Goal: Check status

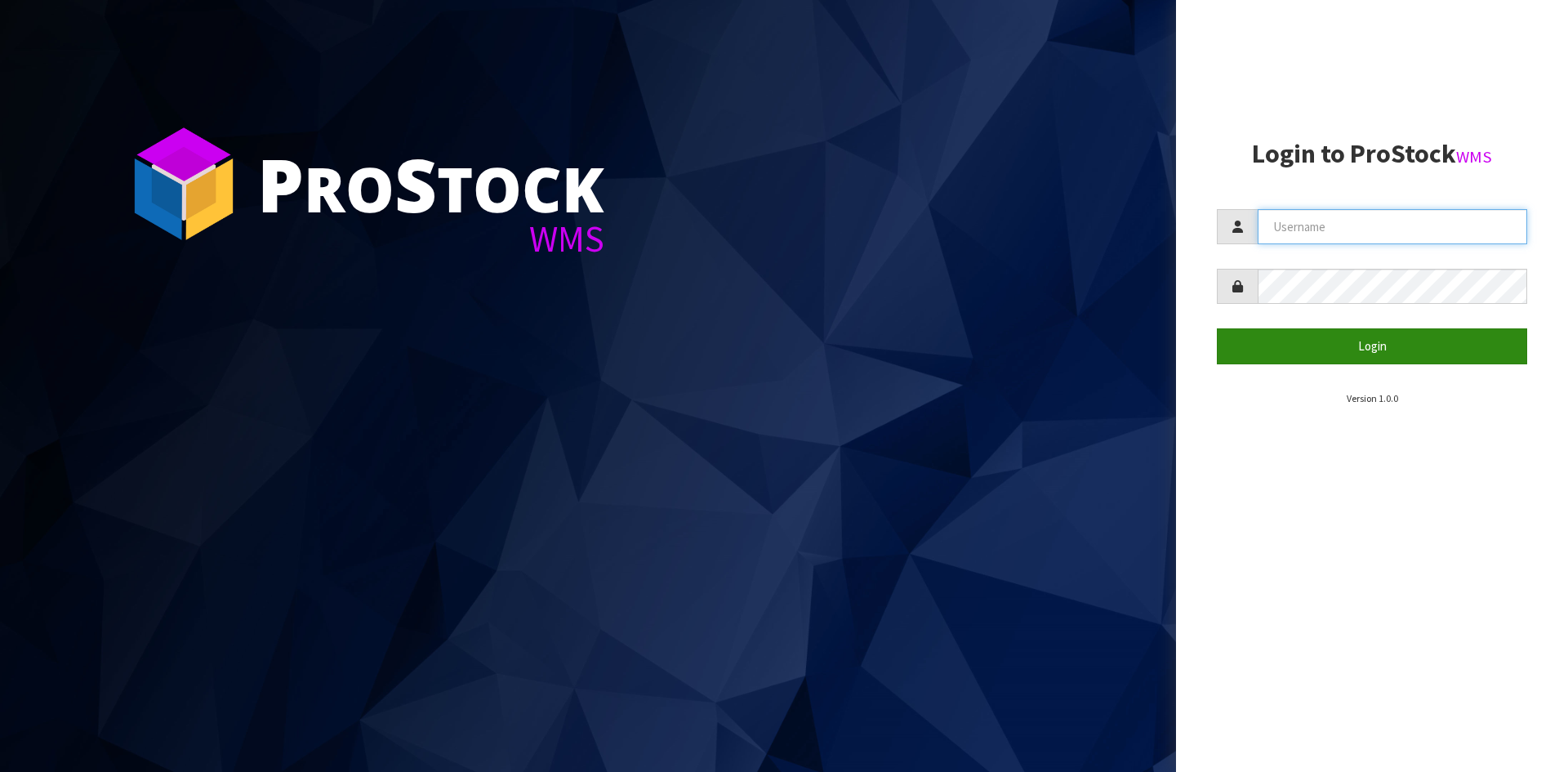
type input "YOURREFORMER"
click at [1356, 348] on button "Login" at bounding box center [1372, 345] width 310 height 35
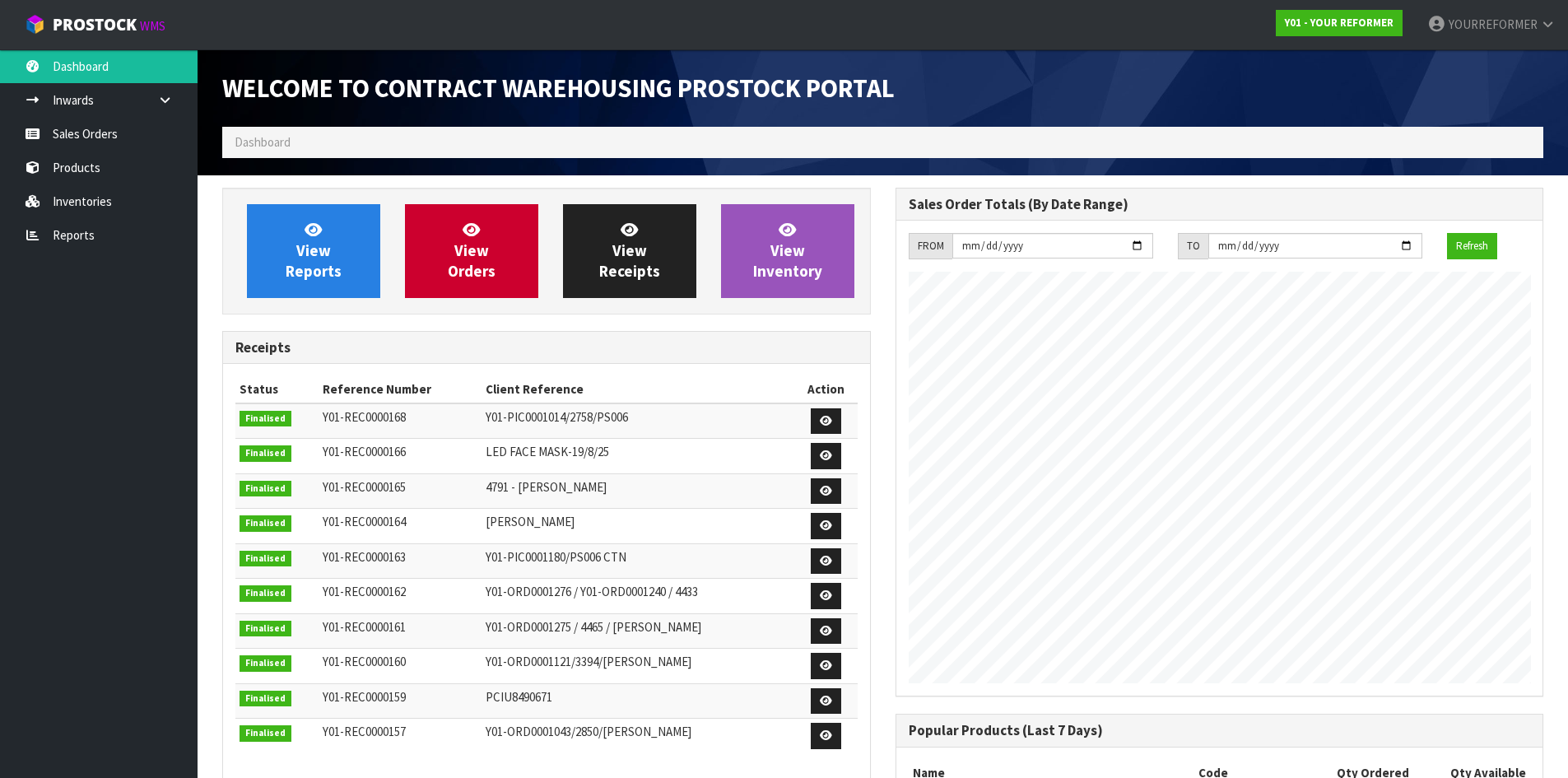
scroll to position [913, 672]
drag, startPoint x: 116, startPoint y: 120, endPoint x: 14, endPoint y: 111, distance: 102.4
click at [116, 120] on link "Sales Orders" at bounding box center [98, 133] width 198 height 33
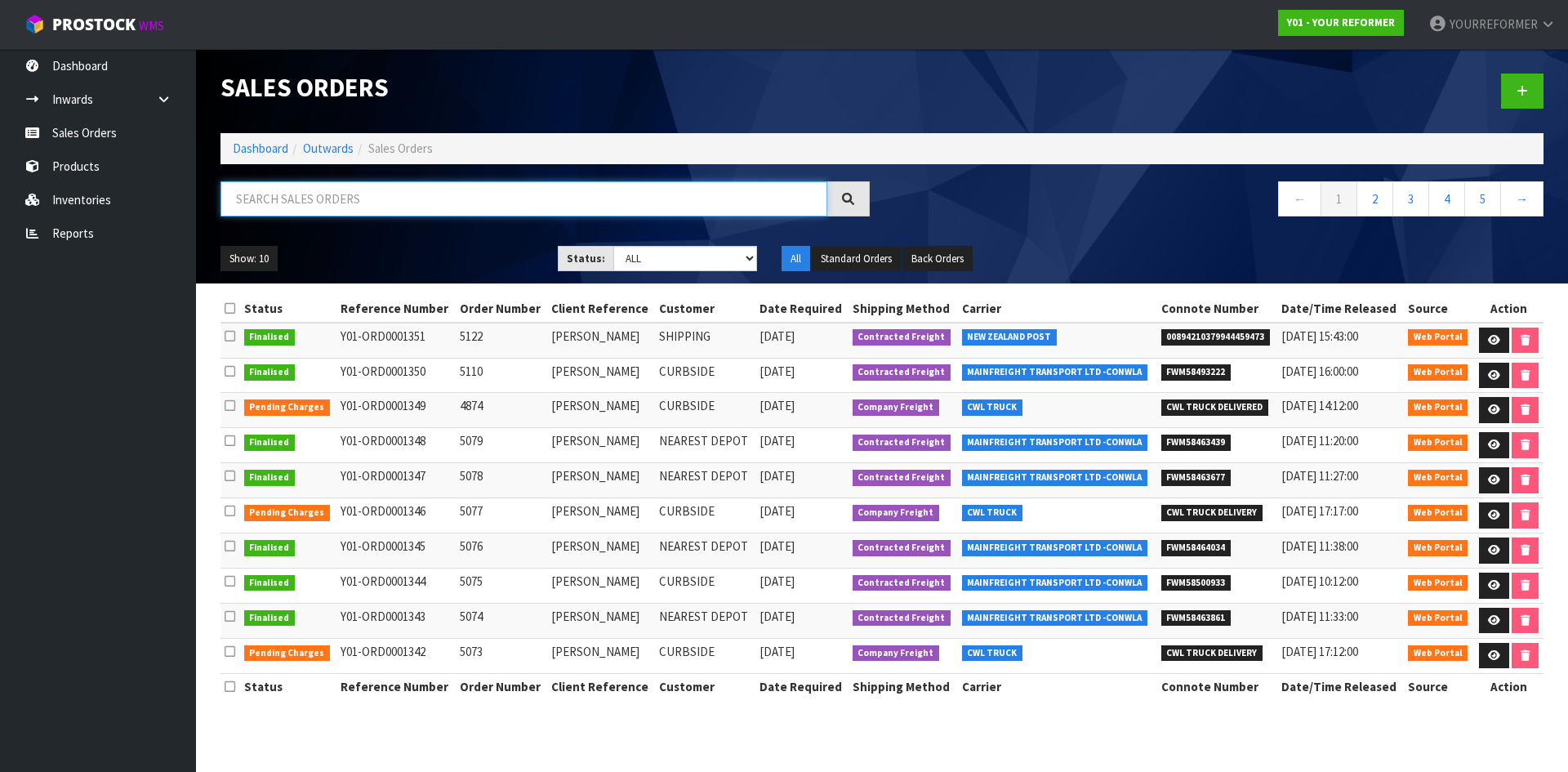
click at [282, 198] on input "text" at bounding box center [524, 198] width 607 height 35
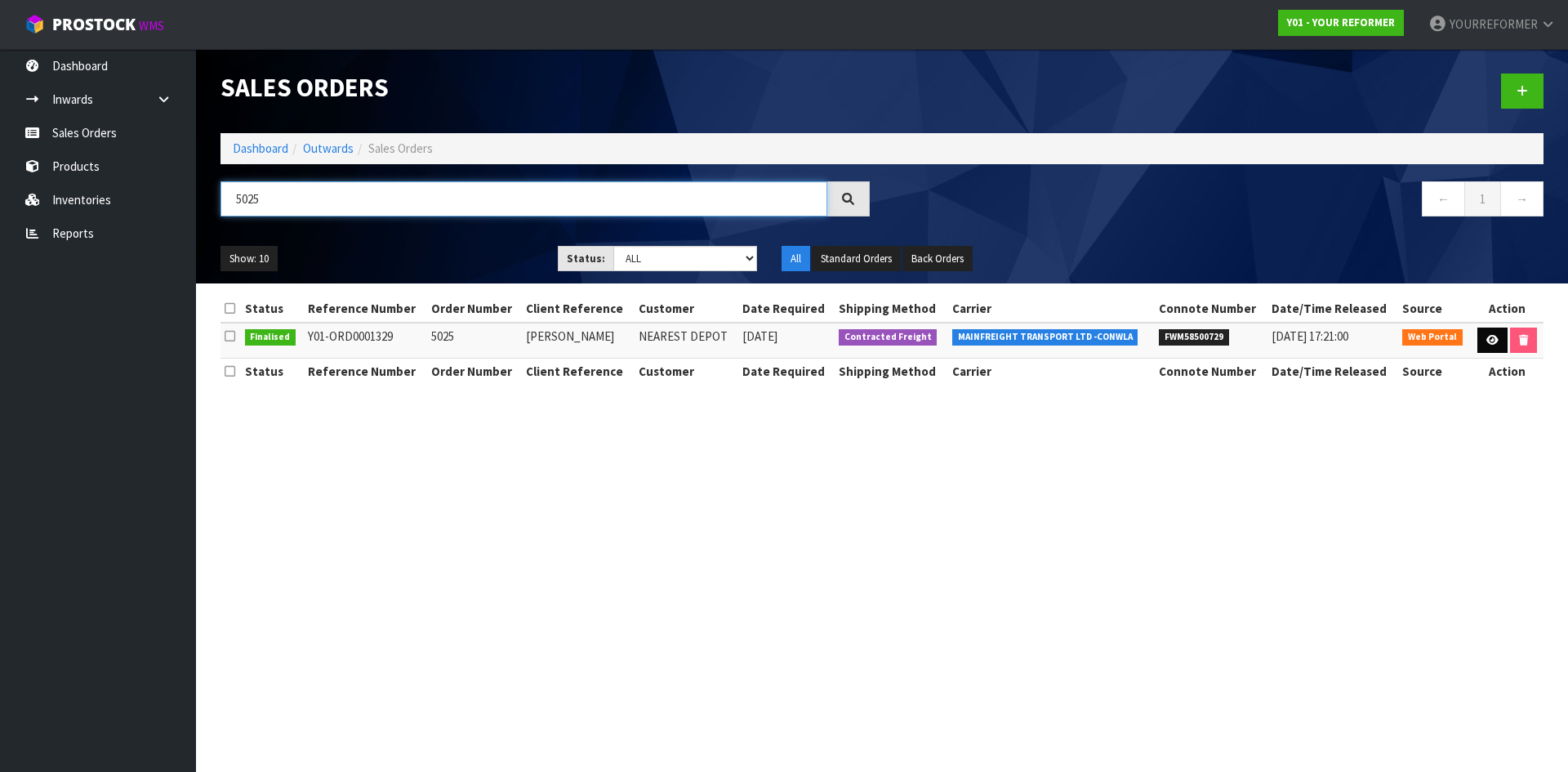
type input "5025"
click at [1480, 348] on link at bounding box center [1493, 340] width 30 height 26
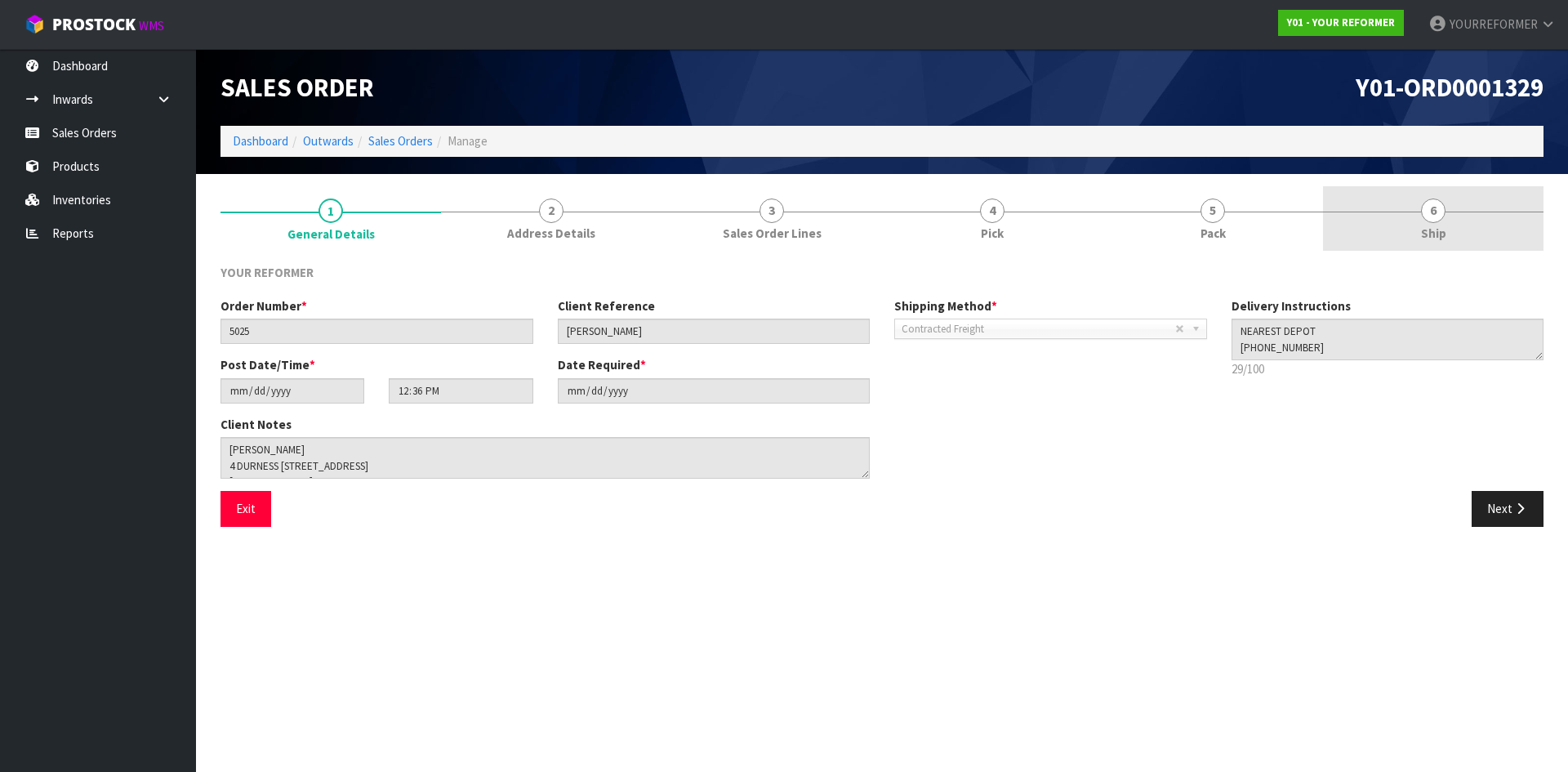
click at [1452, 236] on link "6 Ship" at bounding box center [1434, 219] width 221 height 65
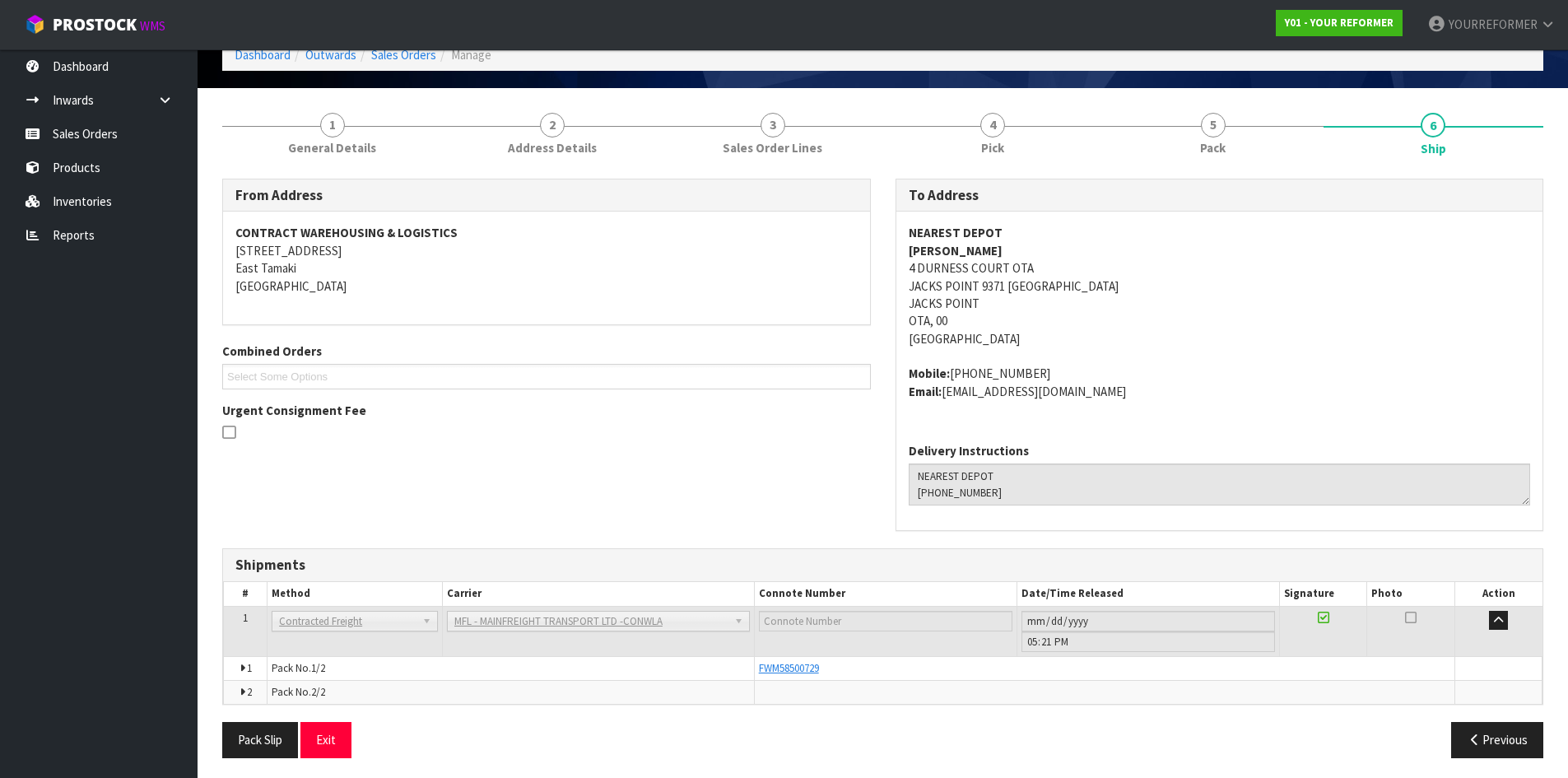
scroll to position [92, 0]
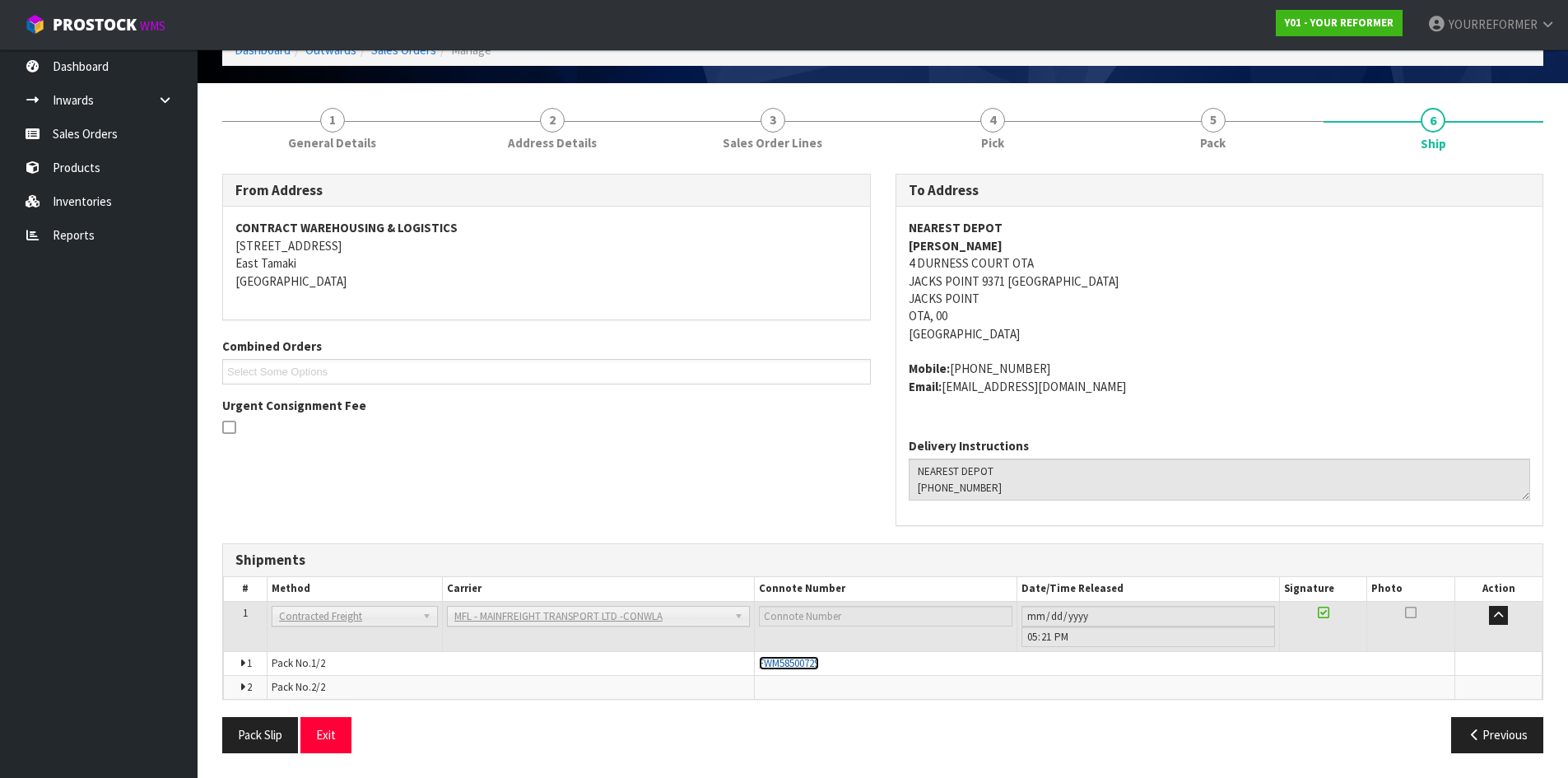
click at [800, 659] on span "FWM58500729" at bounding box center [789, 662] width 61 height 14
click at [91, 147] on link "Sales Orders" at bounding box center [98, 133] width 198 height 33
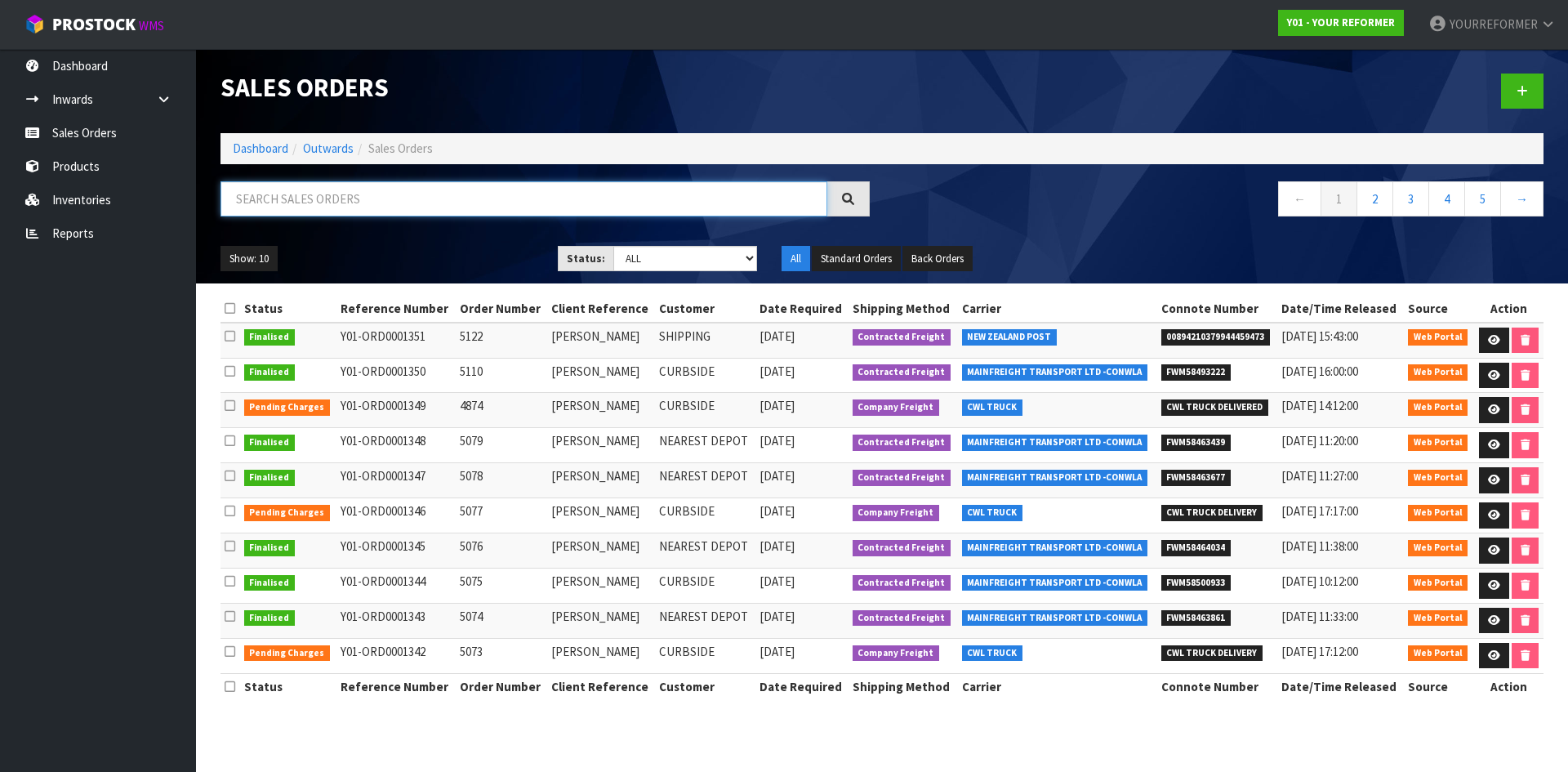
click at [299, 204] on input "text" at bounding box center [524, 198] width 607 height 35
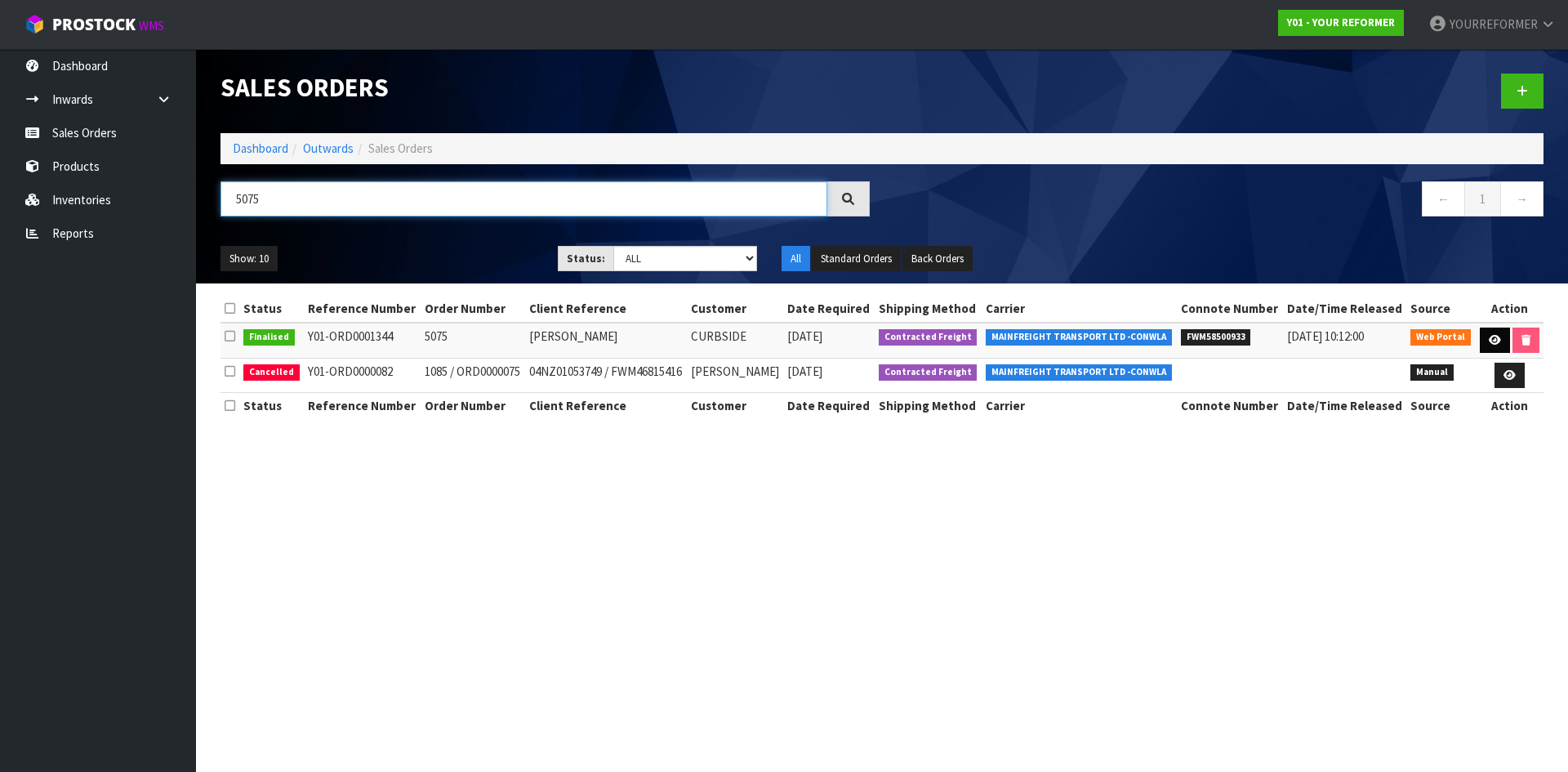
type input "5075"
click at [1494, 337] on icon at bounding box center [1495, 341] width 13 height 11
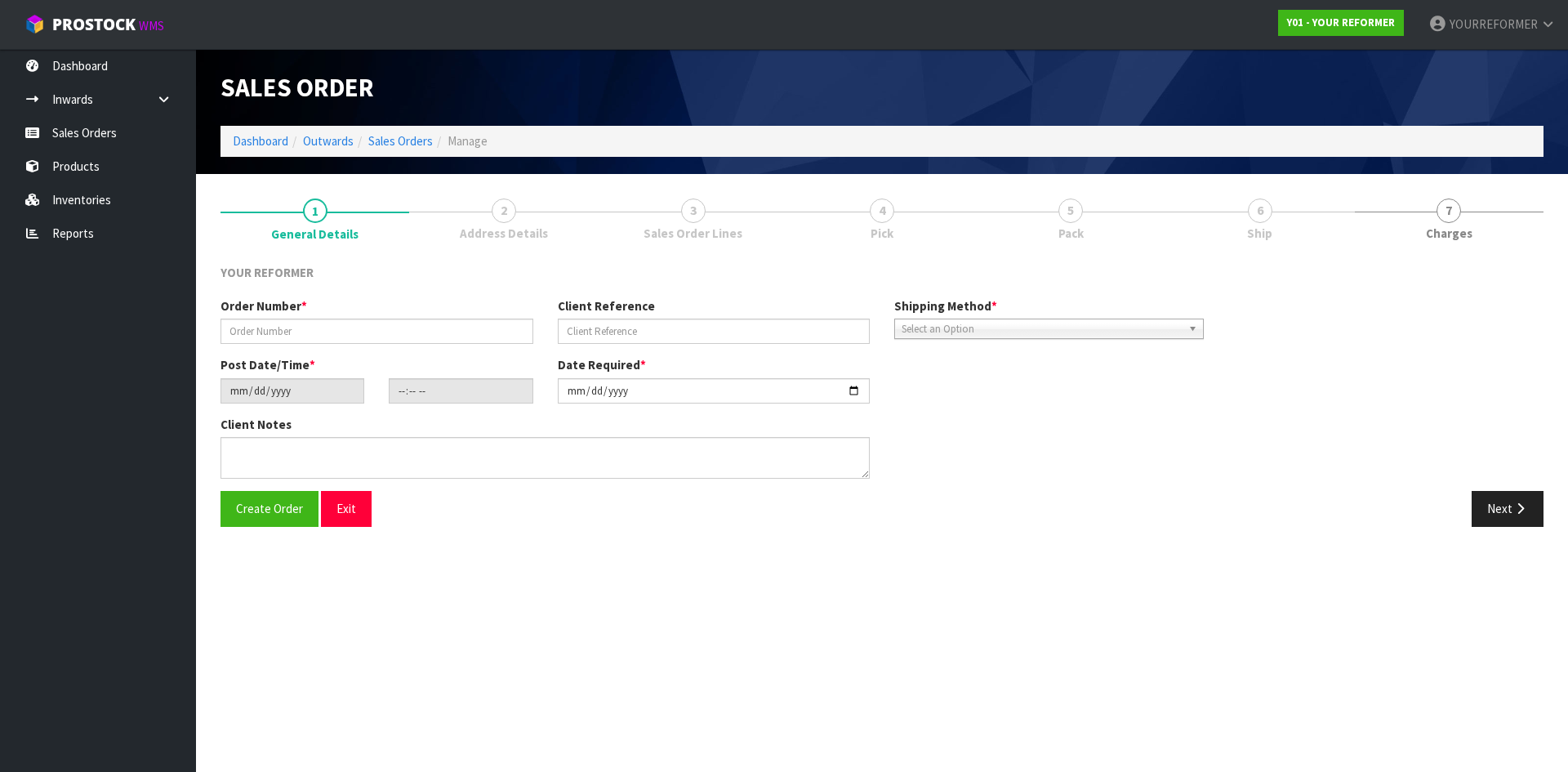
type input "5075"
type input "[PERSON_NAME]"
type input "[DATE]"
type input "12:55:00.000"
type input "[DATE]"
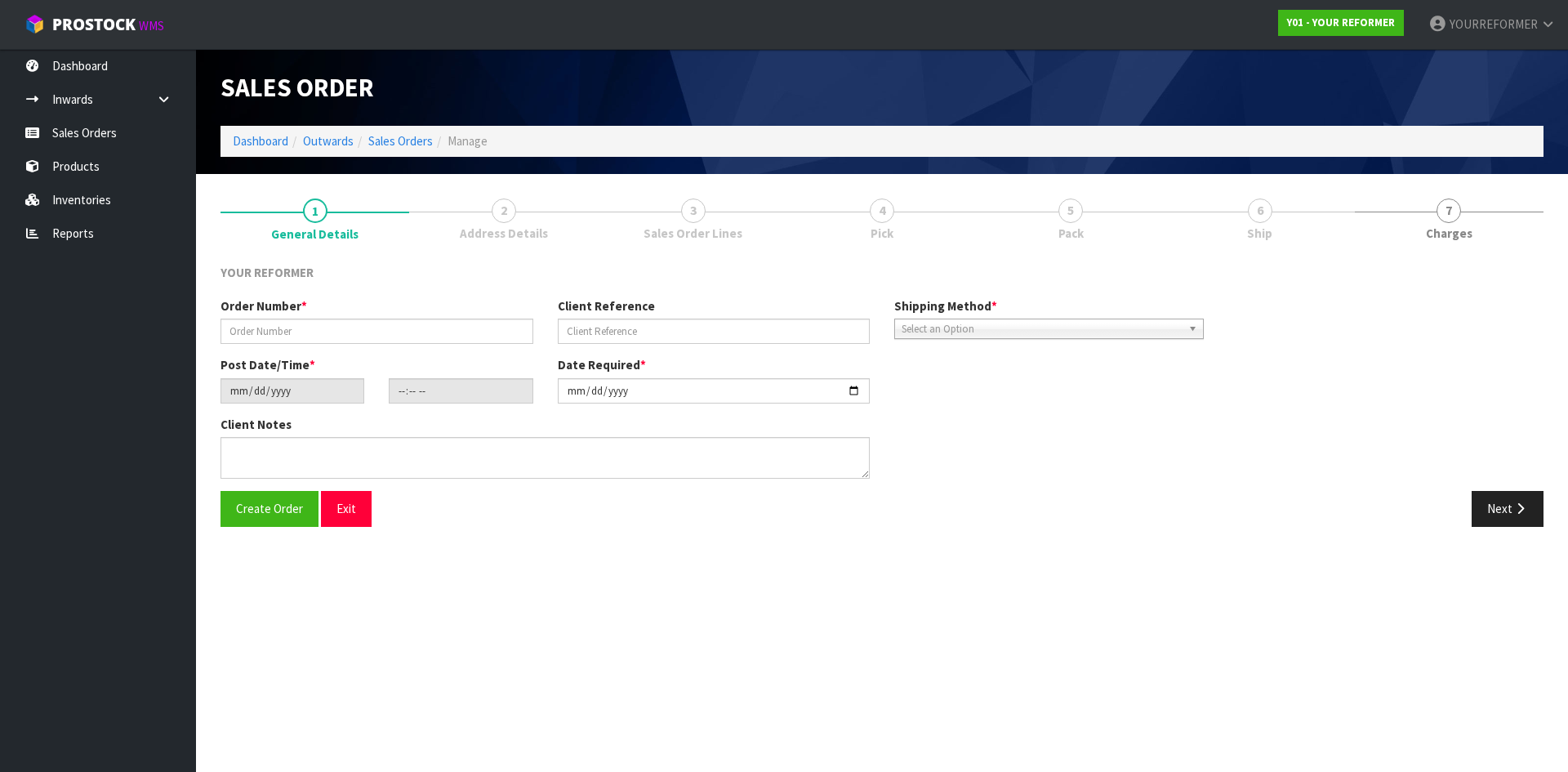
type textarea "[STREET_ADDRESS] [PHONE_NUMBER]"
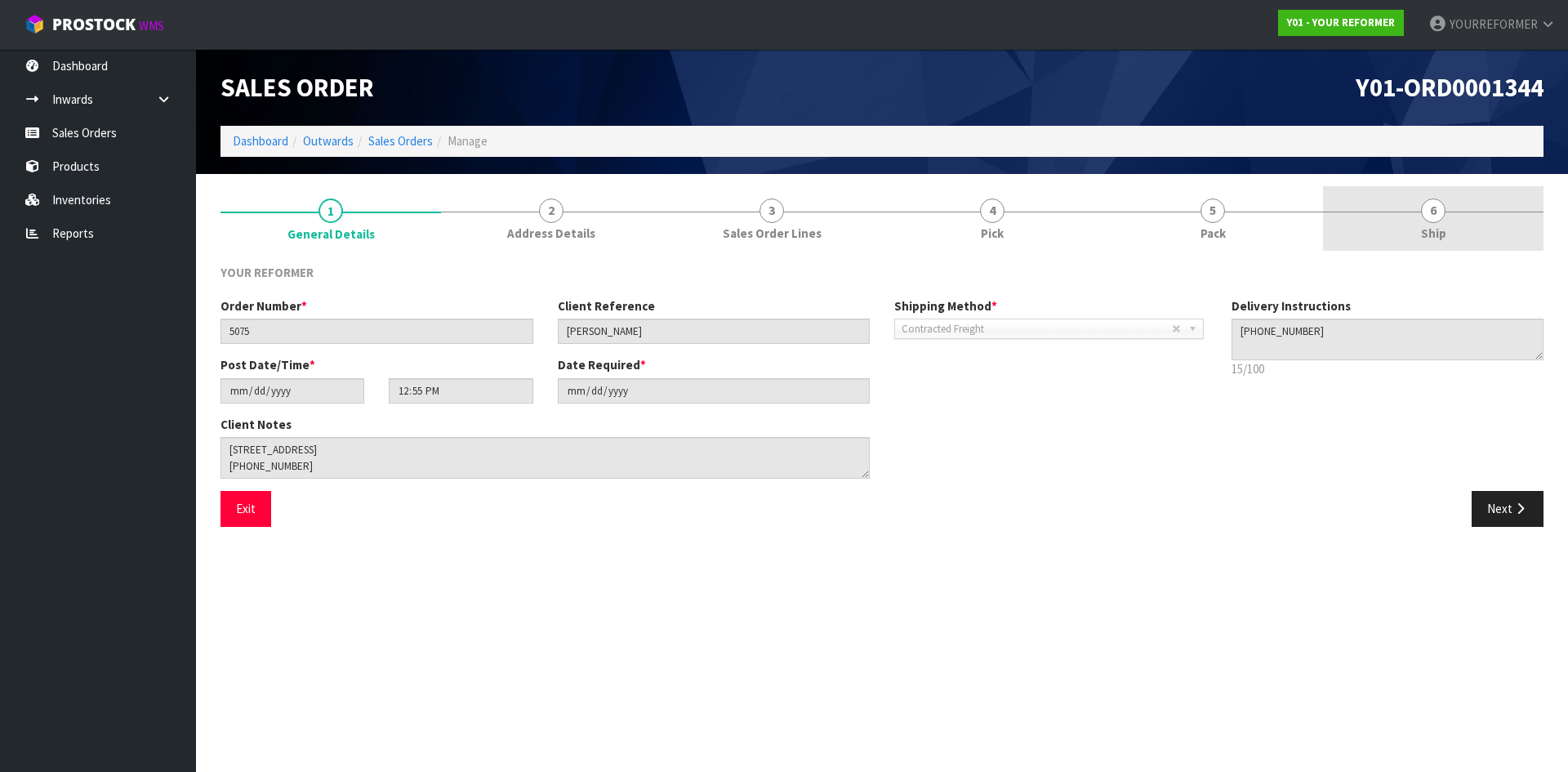
click at [1446, 227] on link "6 Ship" at bounding box center [1434, 219] width 221 height 65
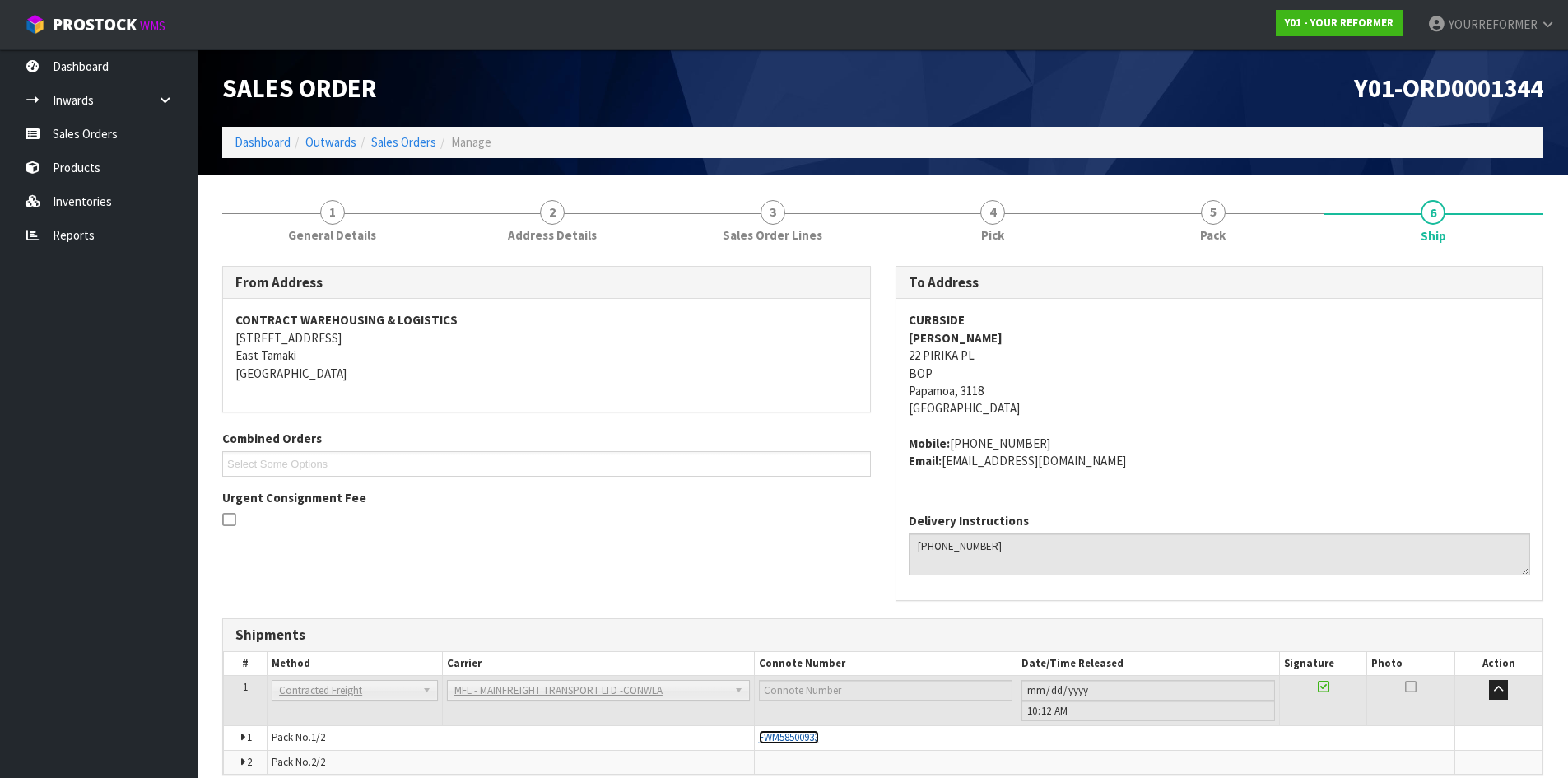
click at [807, 736] on span "FWM58500933" at bounding box center [789, 736] width 61 height 14
drag, startPoint x: 1218, startPoint y: 222, endPoint x: 1217, endPoint y: 271, distance: 49.0
click at [1218, 223] on span "5" at bounding box center [1212, 211] width 24 height 24
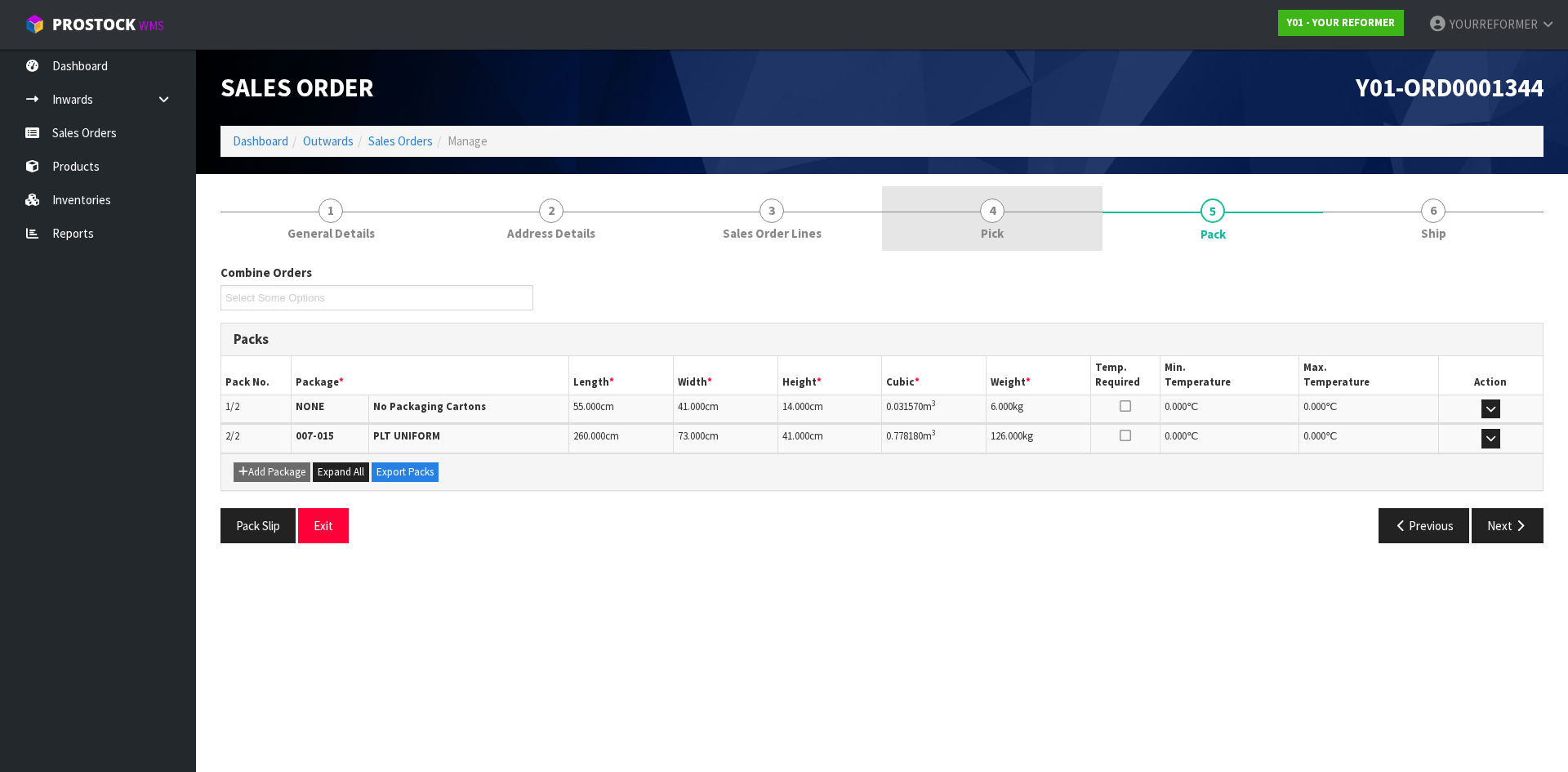
click at [1002, 193] on link "4 Pick" at bounding box center [992, 219] width 221 height 65
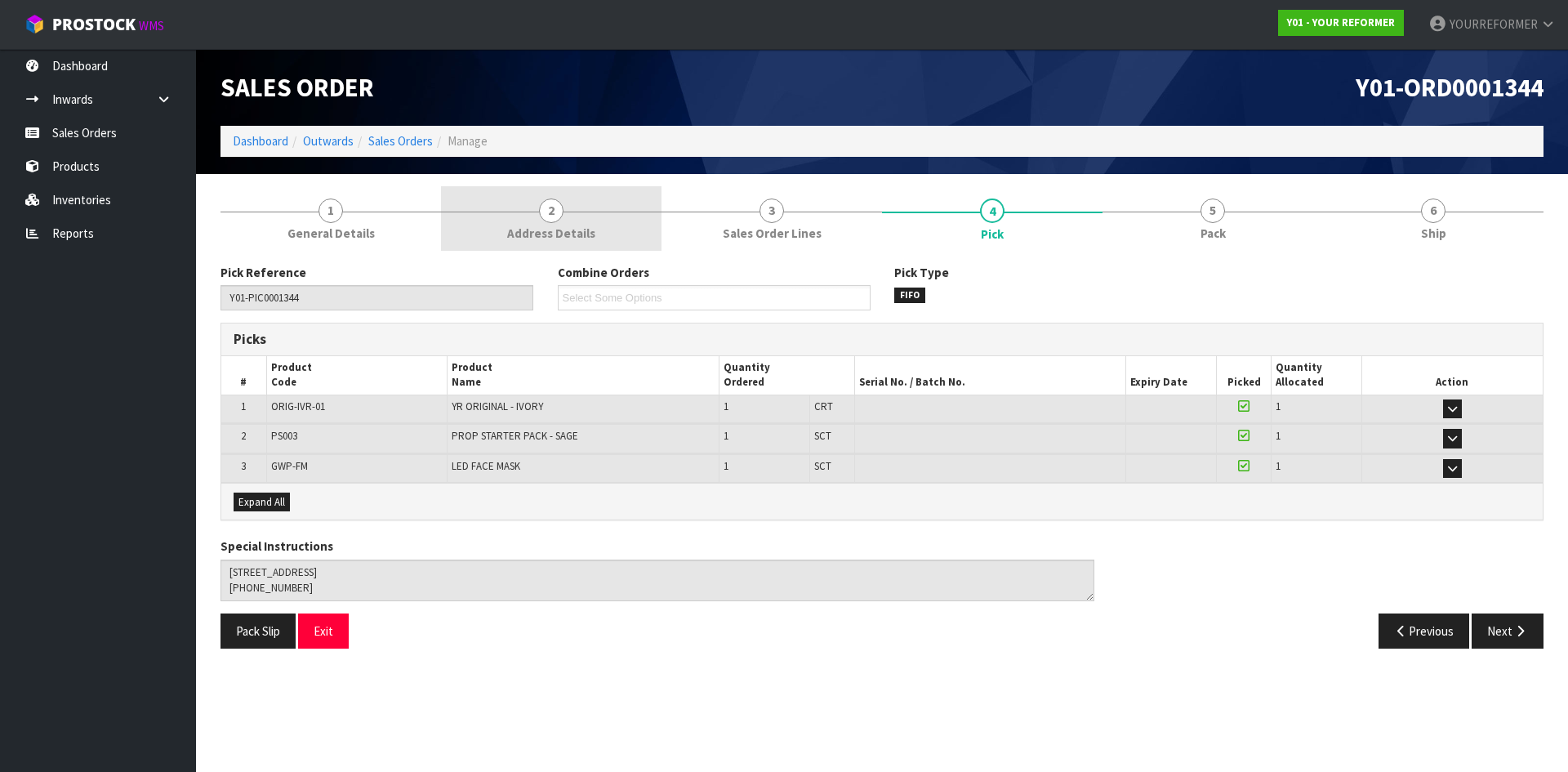
drag, startPoint x: 353, startPoint y: 219, endPoint x: 519, endPoint y: 220, distance: 166.0
click at [357, 220] on link "1 General Details" at bounding box center [331, 219] width 221 height 65
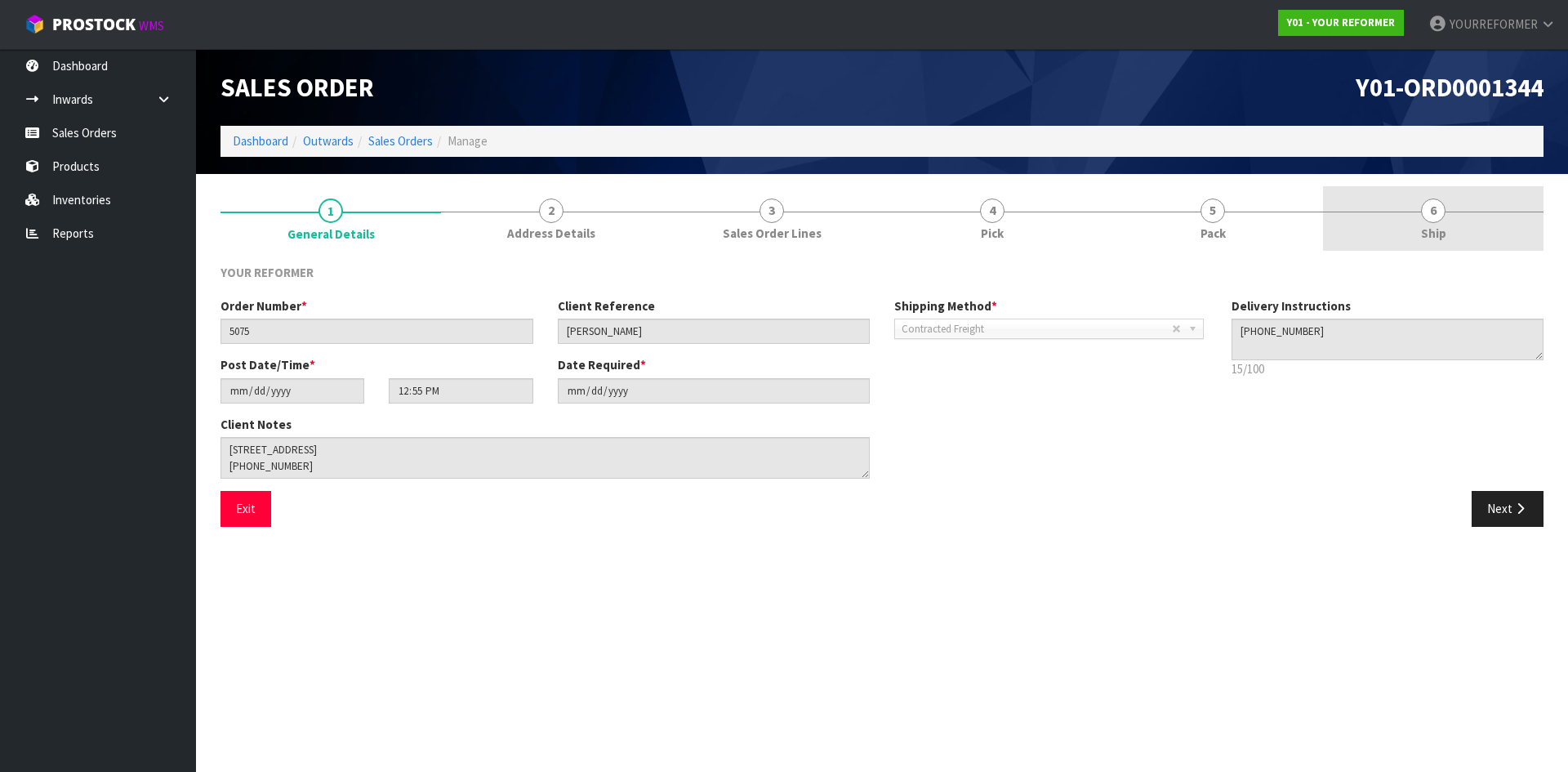
click at [1390, 238] on link "6 Ship" at bounding box center [1434, 219] width 221 height 65
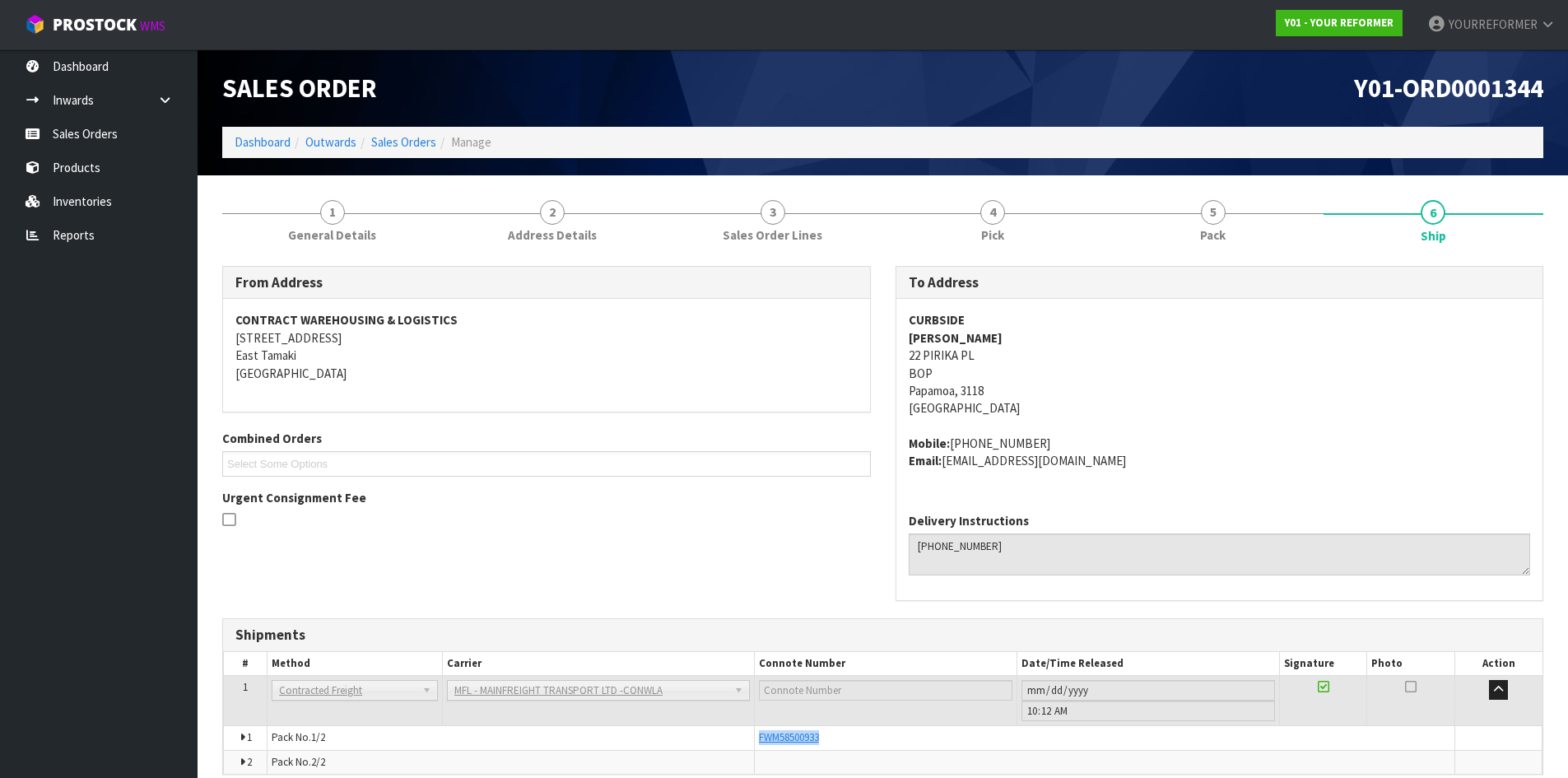
drag, startPoint x: 845, startPoint y: 738, endPoint x: 755, endPoint y: 743, distance: 90.1
click at [755, 743] on td "FWM58500933" at bounding box center [1104, 738] width 700 height 23
copy span "FWM58500933"
click at [122, 139] on link "Sales Orders" at bounding box center [98, 133] width 198 height 33
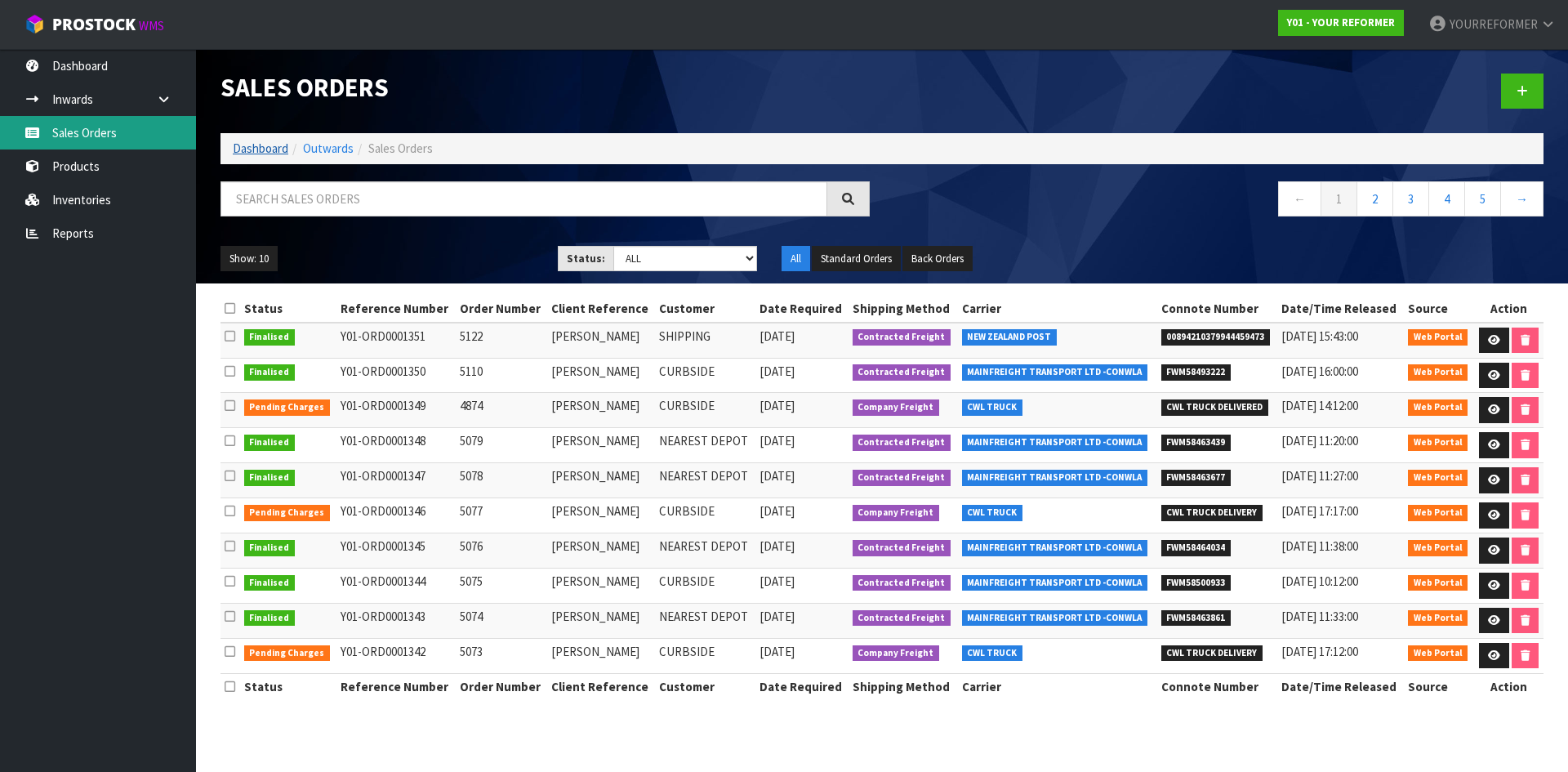
click at [121, 132] on link "Sales Orders" at bounding box center [98, 132] width 196 height 33
click at [338, 213] on input "text" at bounding box center [524, 198] width 607 height 35
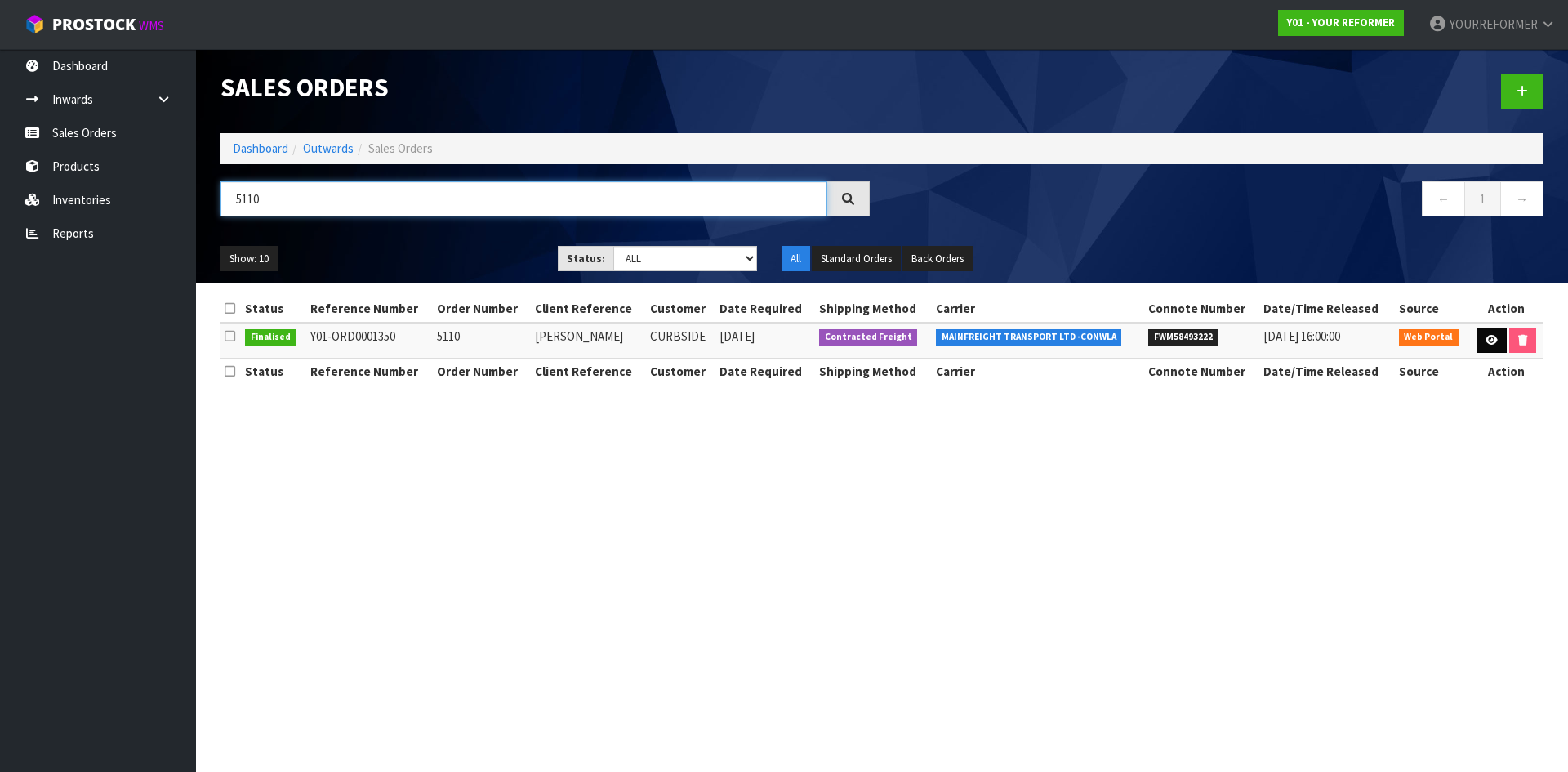
type input "5110"
click at [1486, 342] on icon at bounding box center [1492, 341] width 13 height 11
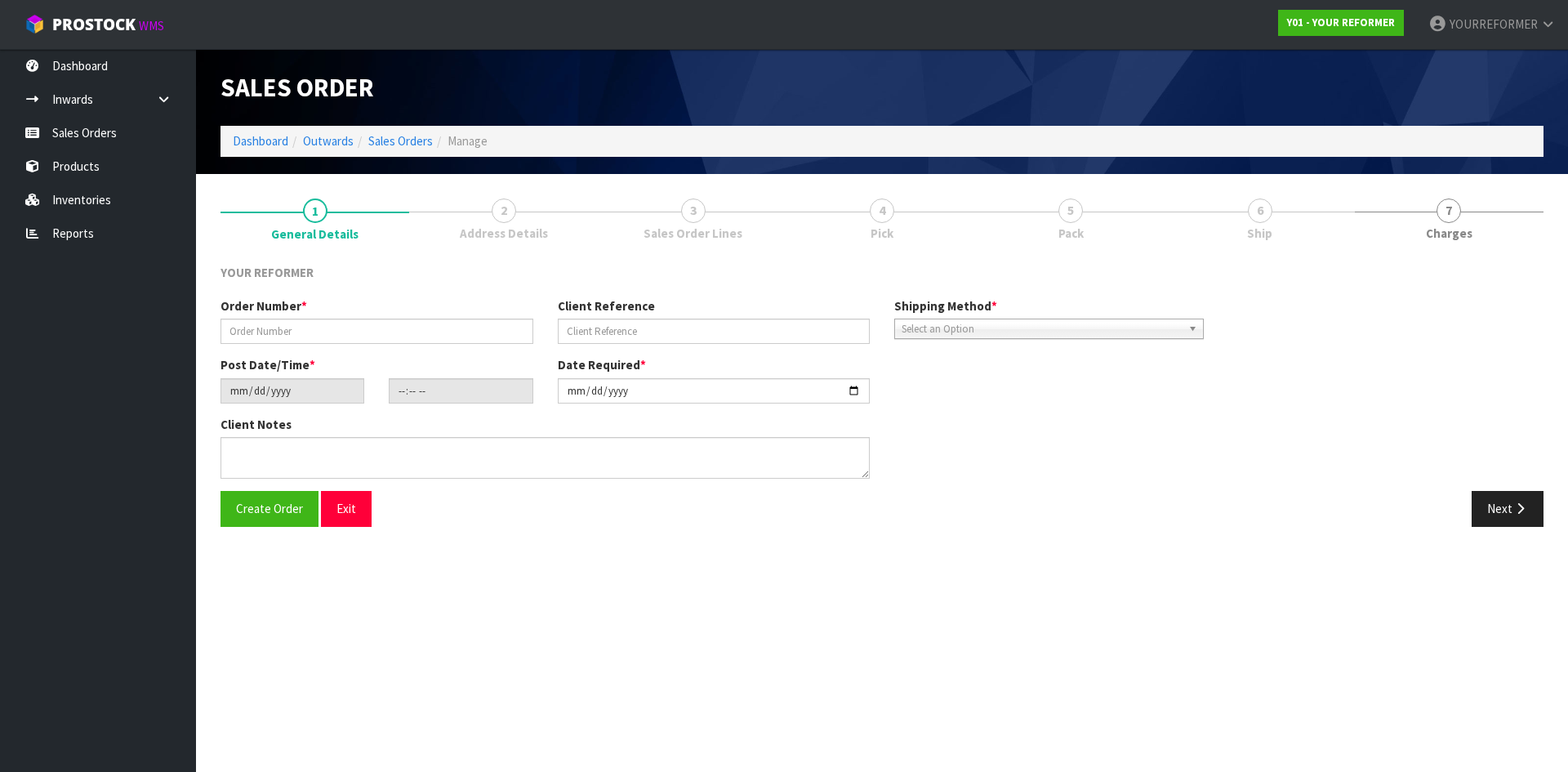
type input "5110"
type input "[PERSON_NAME]"
type input "[DATE]"
type input "13:05:00.000"
type input "[DATE]"
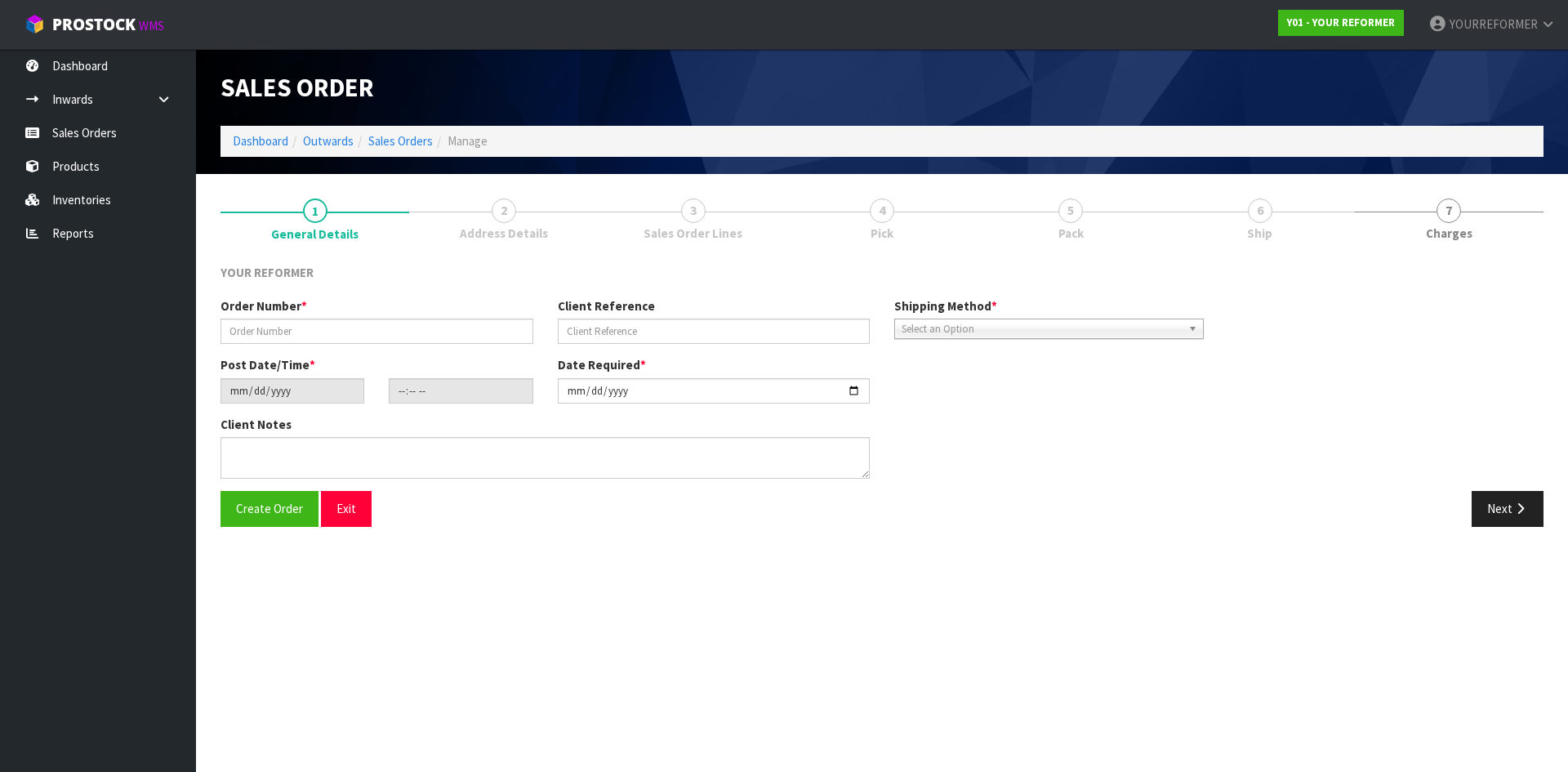
type textarea "[PERSON_NAME] [STREET_ADDRESS][PERSON_NAME] SEED AND FIELD SERVICES CAN RAKAIA …"
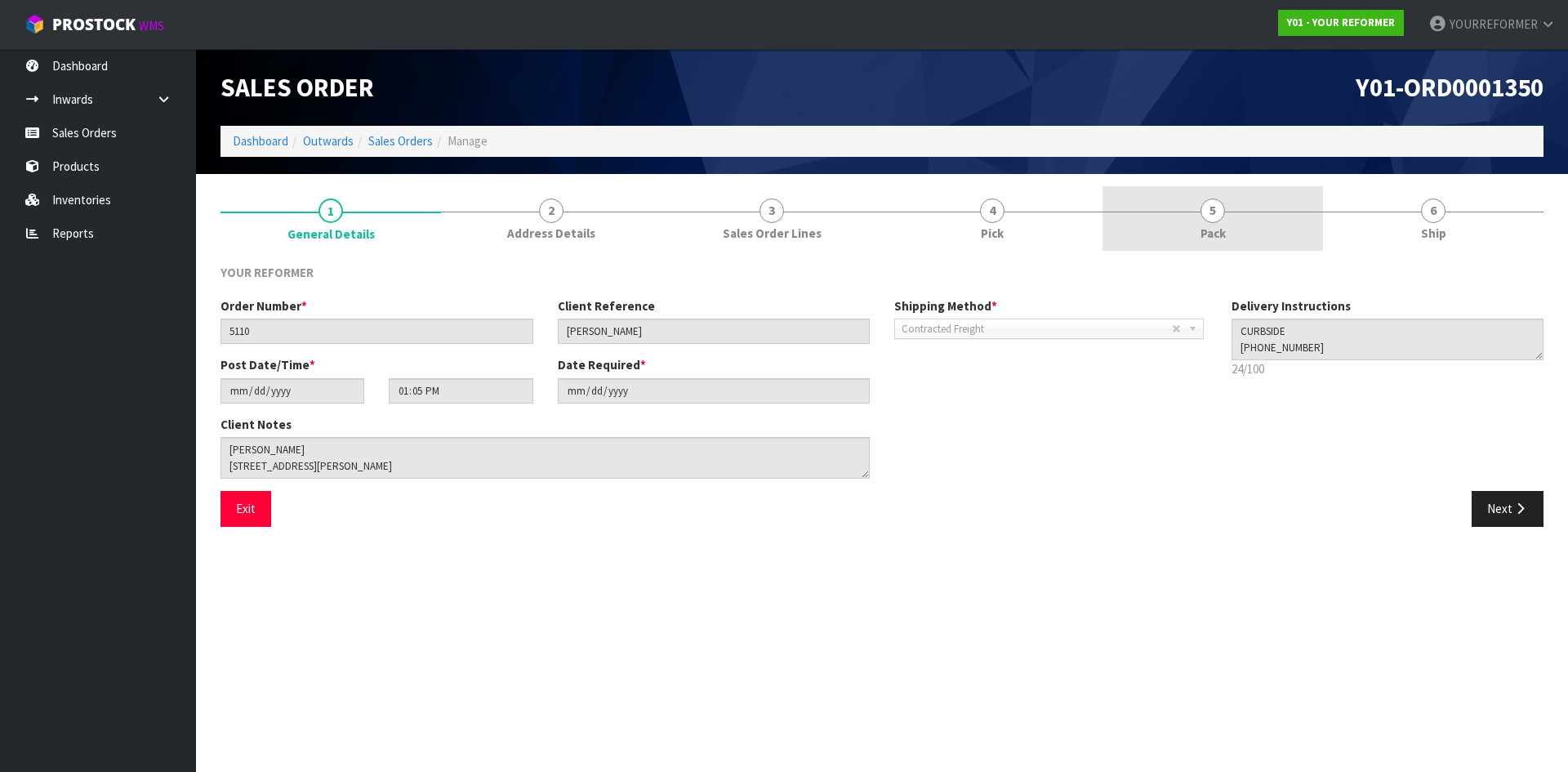
drag, startPoint x: 1249, startPoint y: 209, endPoint x: 1245, endPoint y: 232, distance: 23.3
click at [1249, 210] on link "5 Pack" at bounding box center [1213, 219] width 221 height 65
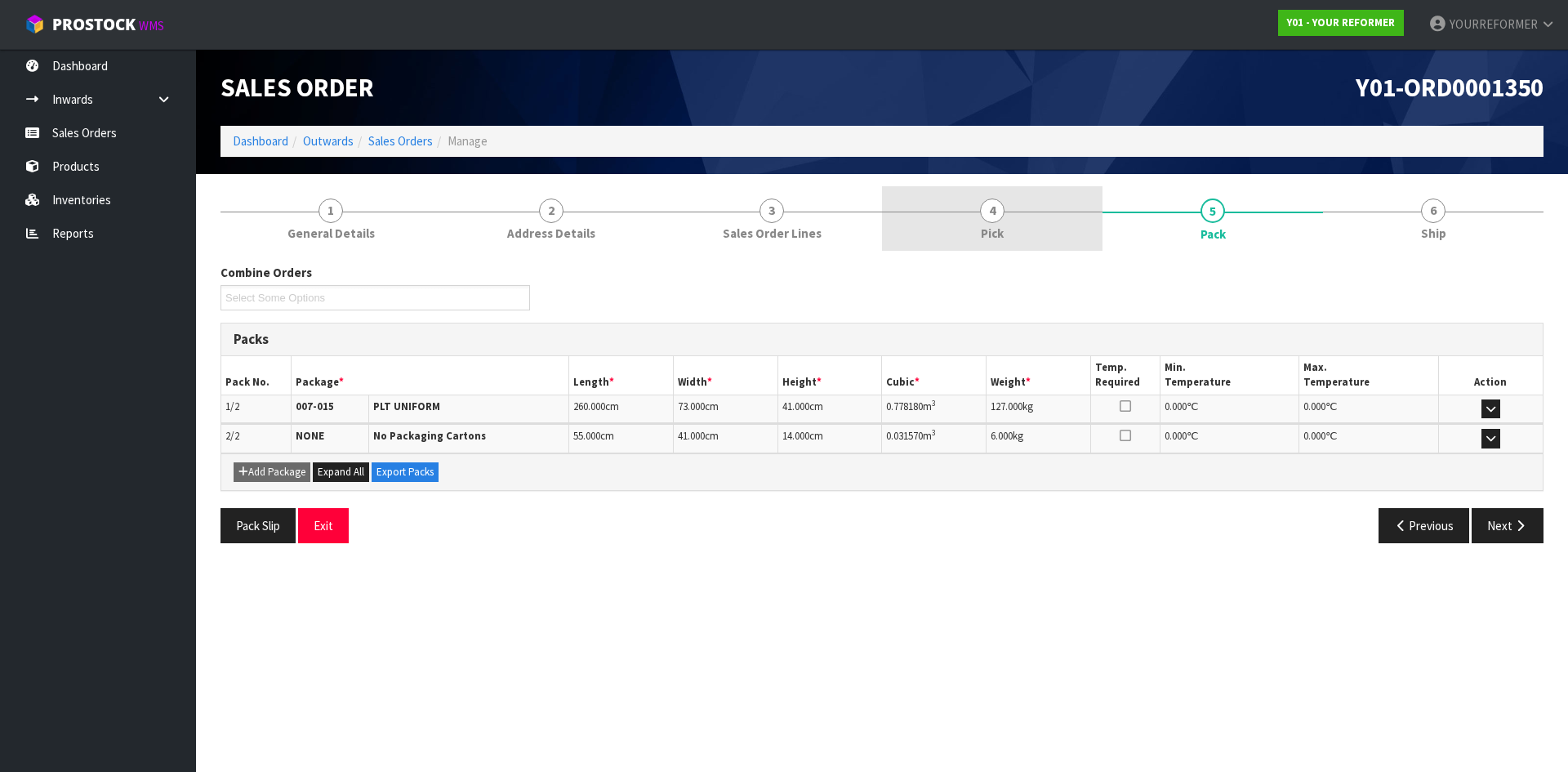
click at [1004, 219] on link "4 Pick" at bounding box center [992, 219] width 221 height 65
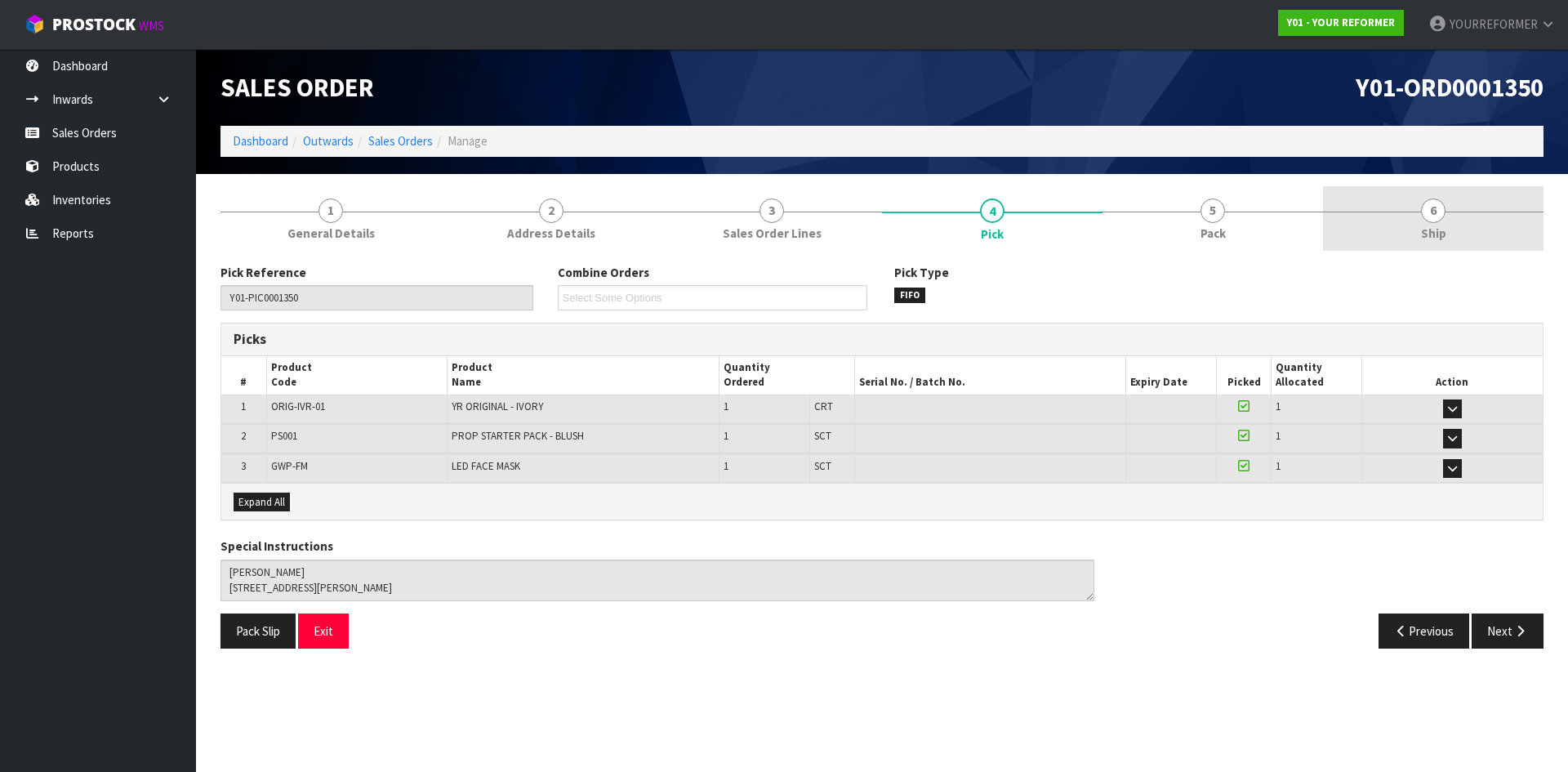
click at [1445, 235] on link "6 Ship" at bounding box center [1434, 219] width 221 height 65
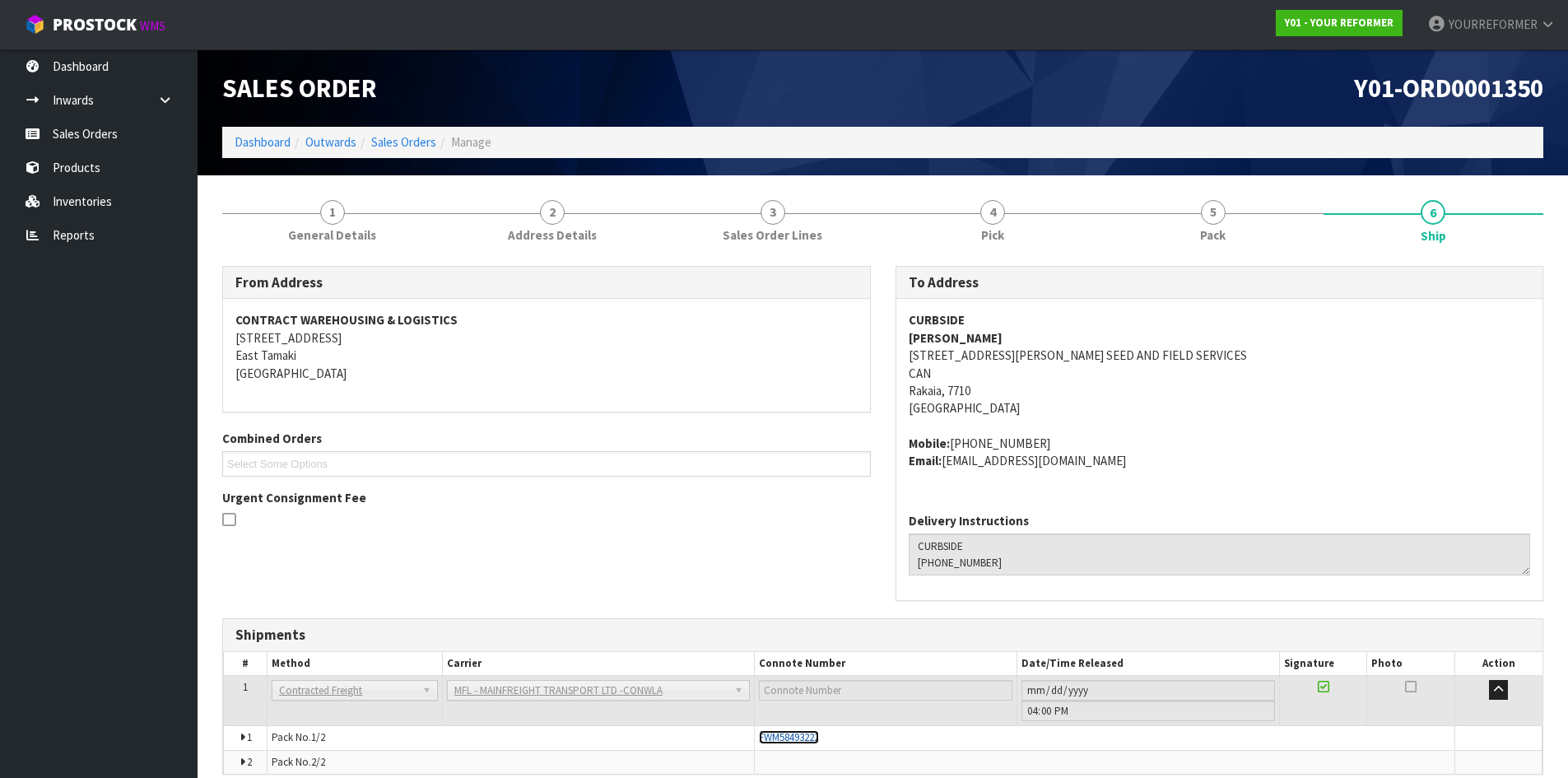
click at [810, 739] on span "FWM58493222" at bounding box center [789, 736] width 61 height 14
